Goal: Transaction & Acquisition: Purchase product/service

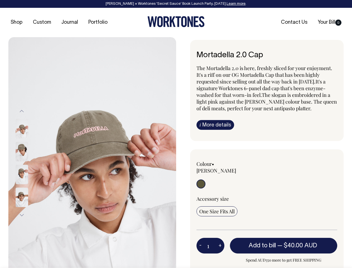
click at [92, 152] on img at bounding box center [92, 163] width 168 height 252
click at [29, 163] on div at bounding box center [29, 151] width 28 height 23
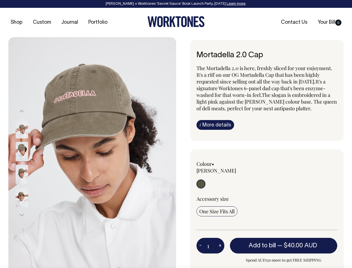
click at [22, 111] on button "Previous" at bounding box center [22, 111] width 8 height 13
click at [29, 186] on div at bounding box center [29, 197] width 28 height 23
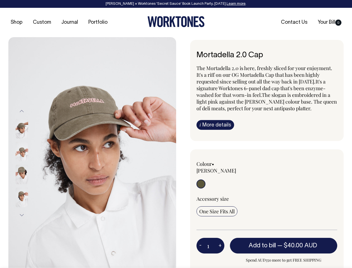
click at [22, 215] on button "Next" at bounding box center [22, 215] width 8 height 13
click at [201, 240] on button "-" at bounding box center [201, 245] width 8 height 11
click at [220, 240] on button "+" at bounding box center [220, 245] width 9 height 11
type input "2"
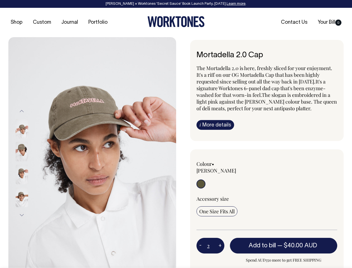
click at [284, 243] on span "— $40.00 AUD" at bounding box center [298, 246] width 41 height 6
